Goal: Transaction & Acquisition: Subscribe to service/newsletter

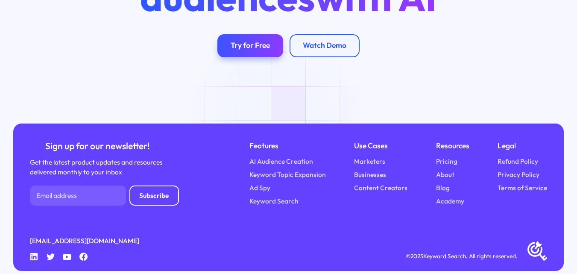
scroll to position [2981, 0]
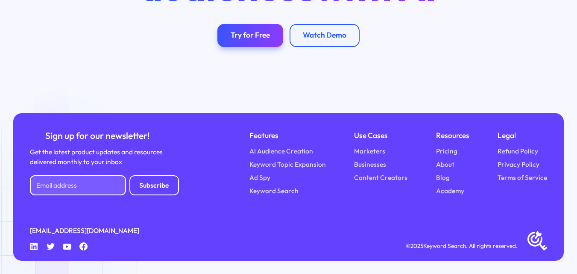
click at [64, 178] on input "Newsletter Form" at bounding box center [78, 185] width 96 height 20
click at [99, 187] on input "Newsletter Form" at bounding box center [78, 185] width 96 height 20
paste input "[EMAIL_ADDRESS][DOMAIN_NAME]"
click at [81, 189] on input "[EMAIL_ADDRESS][DOMAIN_NAME]" at bounding box center [78, 185] width 96 height 20
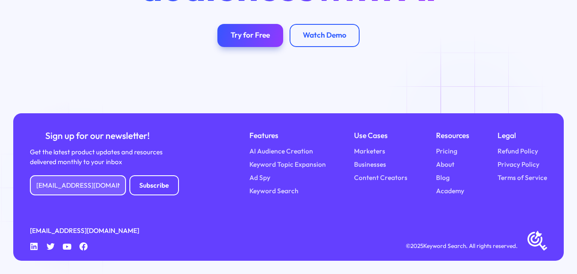
click at [81, 189] on input "[EMAIL_ADDRESS][DOMAIN_NAME]" at bounding box center [78, 185] width 96 height 20
type input "[EMAIL_ADDRESS][DOMAIN_NAME]"
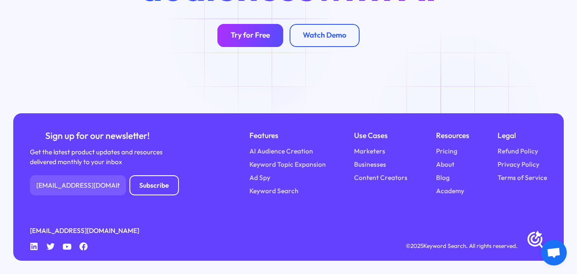
click at [256, 35] on div "Try for Free" at bounding box center [249, 35] width 39 height 9
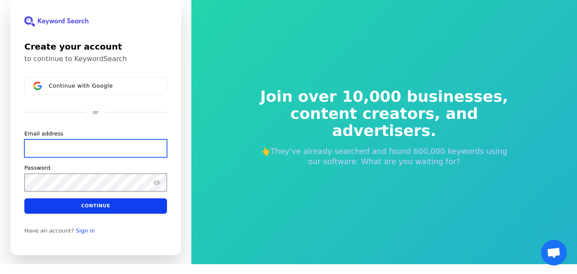
drag, startPoint x: 71, startPoint y: 144, endPoint x: 68, endPoint y: 155, distance: 11.4
click at [70, 146] on input "Email address" at bounding box center [95, 148] width 143 height 18
paste input "[EMAIL_ADDRESS][DOMAIN_NAME]"
click at [79, 148] on input "[EMAIL_ADDRESS][DOMAIN_NAME]" at bounding box center [95, 148] width 143 height 18
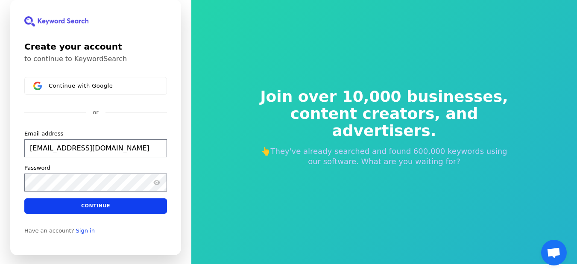
click at [260, 216] on div "Join over 10,000 businesses, content creators, and advertisers. 👆They've alread…" at bounding box center [383, 127] width 385 height 274
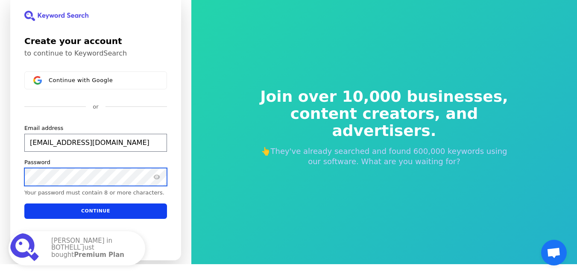
scroll to position [4, 0]
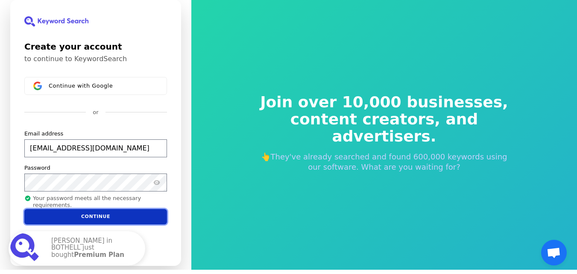
click at [98, 213] on button "Continue" at bounding box center [95, 216] width 143 height 15
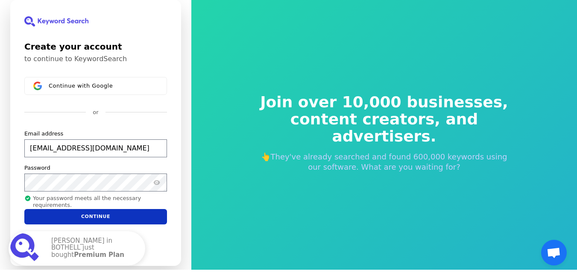
type input "[EMAIL_ADDRESS][DOMAIN_NAME]"
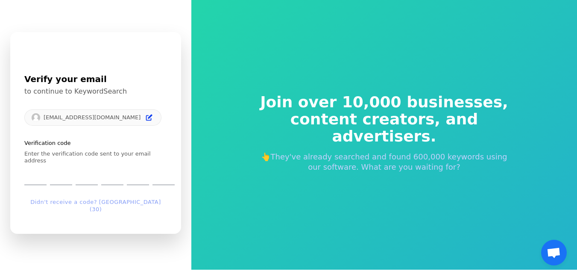
scroll to position [10, 0]
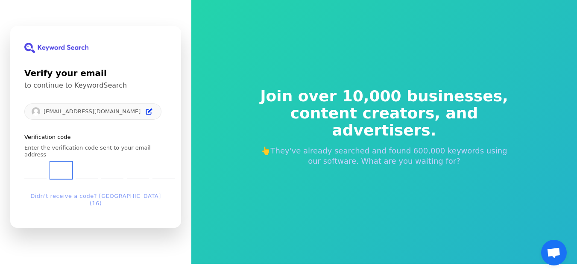
click at [71, 168] on input "Digit 2" at bounding box center [61, 170] width 22 height 18
type input "7"
type input "5"
type input "7"
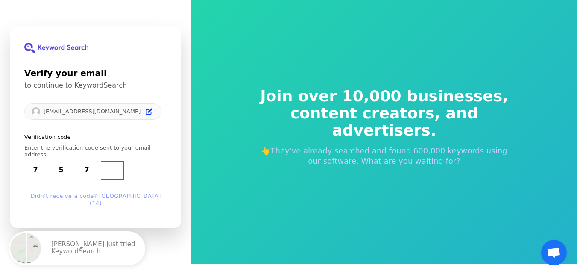
type input "5"
type input "8"
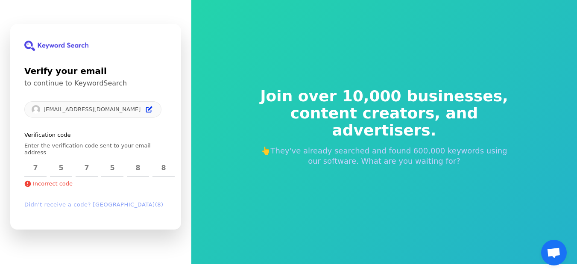
scroll to position [5, 0]
